Goal: Information Seeking & Learning: Check status

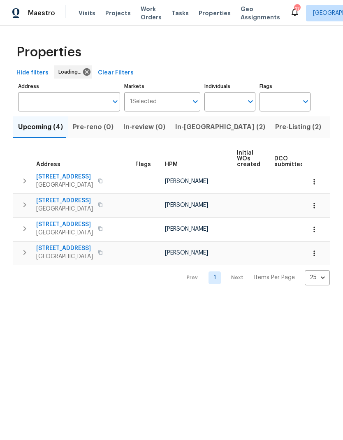
click at [275, 132] on span "Pre-Listing (2)" at bounding box center [298, 127] width 46 height 12
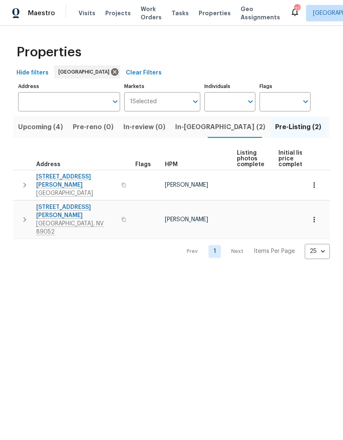
click at [331, 129] on span "Listed (25)" at bounding box center [348, 127] width 35 height 12
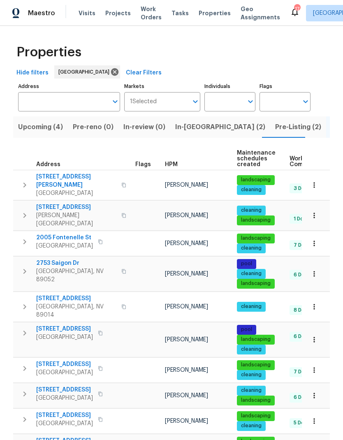
click at [173, 166] on span "HPM" at bounding box center [171, 165] width 13 height 6
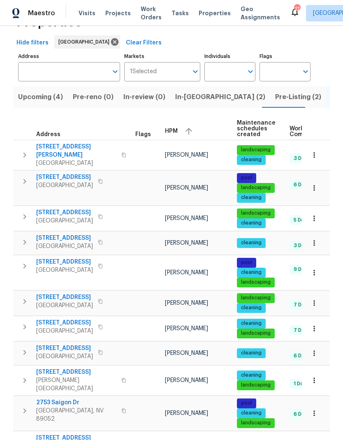
scroll to position [31, 0]
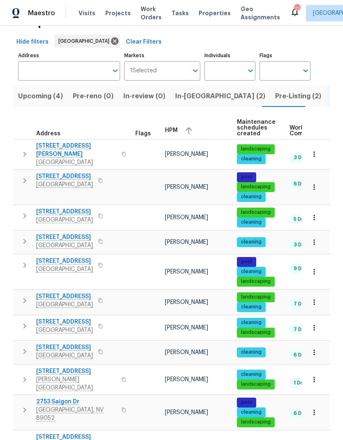
click at [44, 174] on span "6929 Cedar Basin Ave" at bounding box center [64, 176] width 57 height 8
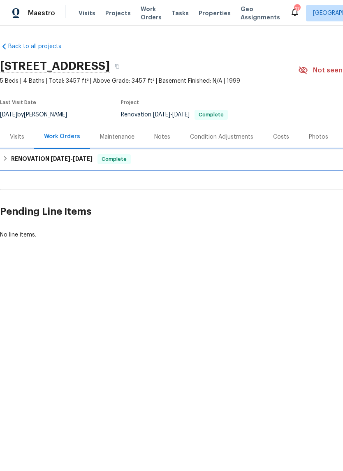
click at [9, 163] on div "RENOVATION 9/17/25 - 10/2/25 Complete" at bounding box center [232, 159] width 460 height 10
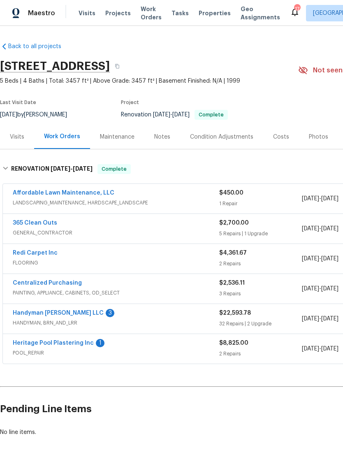
click at [19, 253] on link "Redi Carpet Inc" at bounding box center [35, 253] width 45 height 6
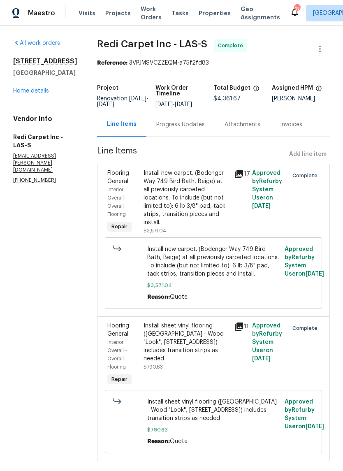
click at [172, 137] on div "Progress Updates" at bounding box center [180, 124] width 68 height 24
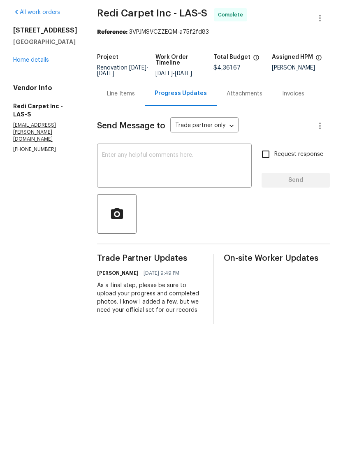
click at [23, 88] on link "Home details" at bounding box center [31, 91] width 36 height 6
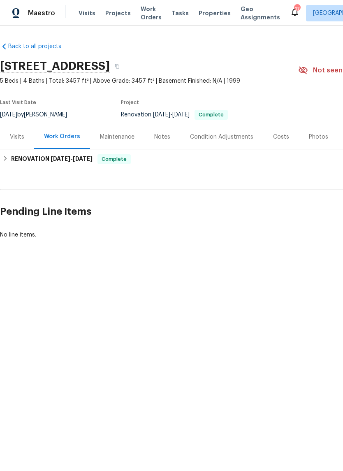
click at [201, 15] on span "Properties" at bounding box center [215, 13] width 32 height 8
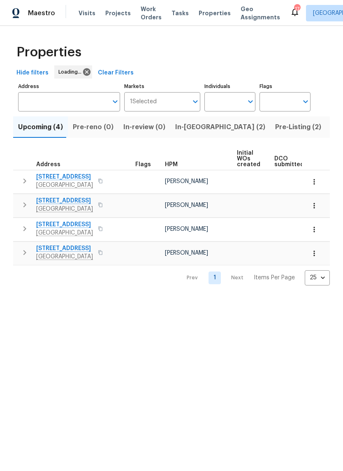
click at [192, 127] on span "In-reno (2)" at bounding box center [220, 127] width 90 height 12
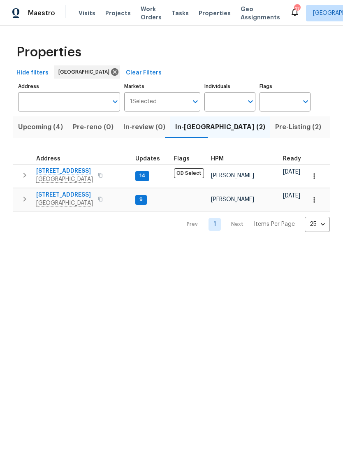
click at [74, 194] on span "[STREET_ADDRESS]" at bounding box center [64, 195] width 57 height 8
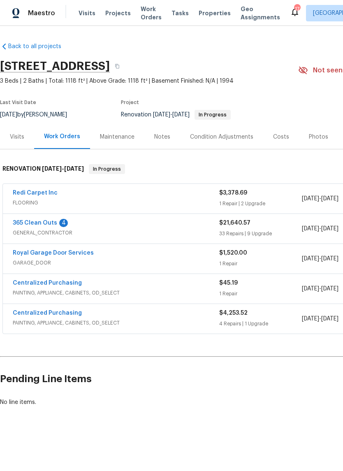
click at [18, 195] on link "Redi Carpet Inc" at bounding box center [35, 193] width 45 height 6
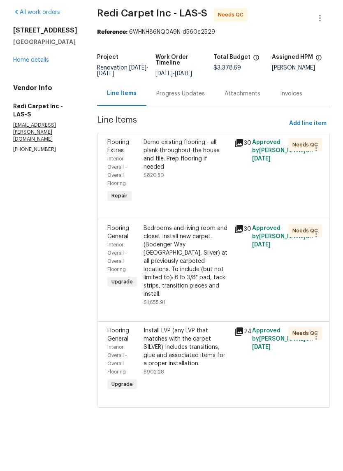
click at [167, 121] on div "Progress Updates" at bounding box center [180, 125] width 49 height 8
